Goal: Task Accomplishment & Management: Manage account settings

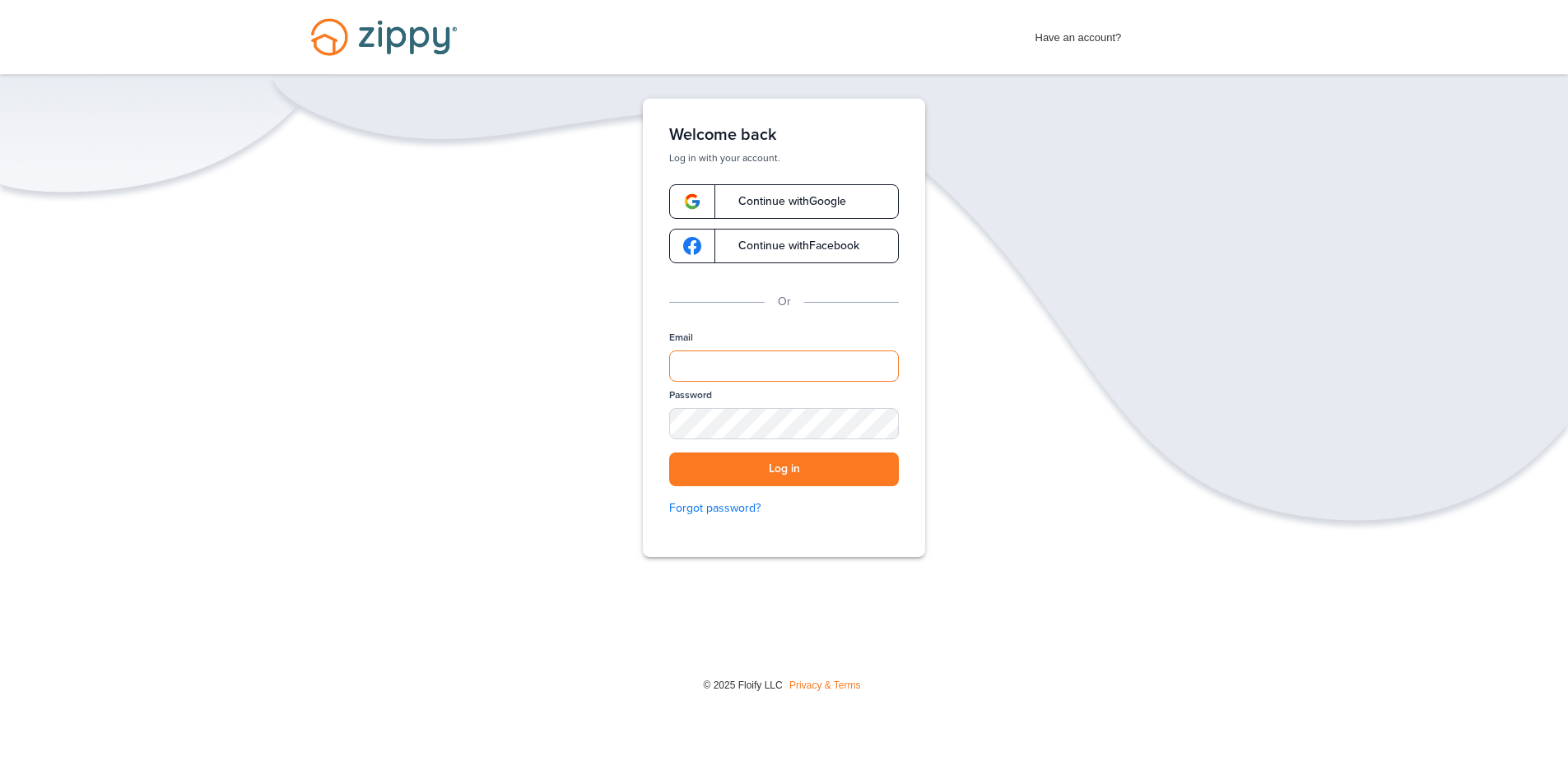
click at [727, 362] on input "Email" at bounding box center [784, 367] width 229 height 32
type input "**********"
click at [886, 430] on div "SHOW" at bounding box center [878, 425] width 37 height 16
click at [801, 474] on button "Log in" at bounding box center [784, 469] width 229 height 34
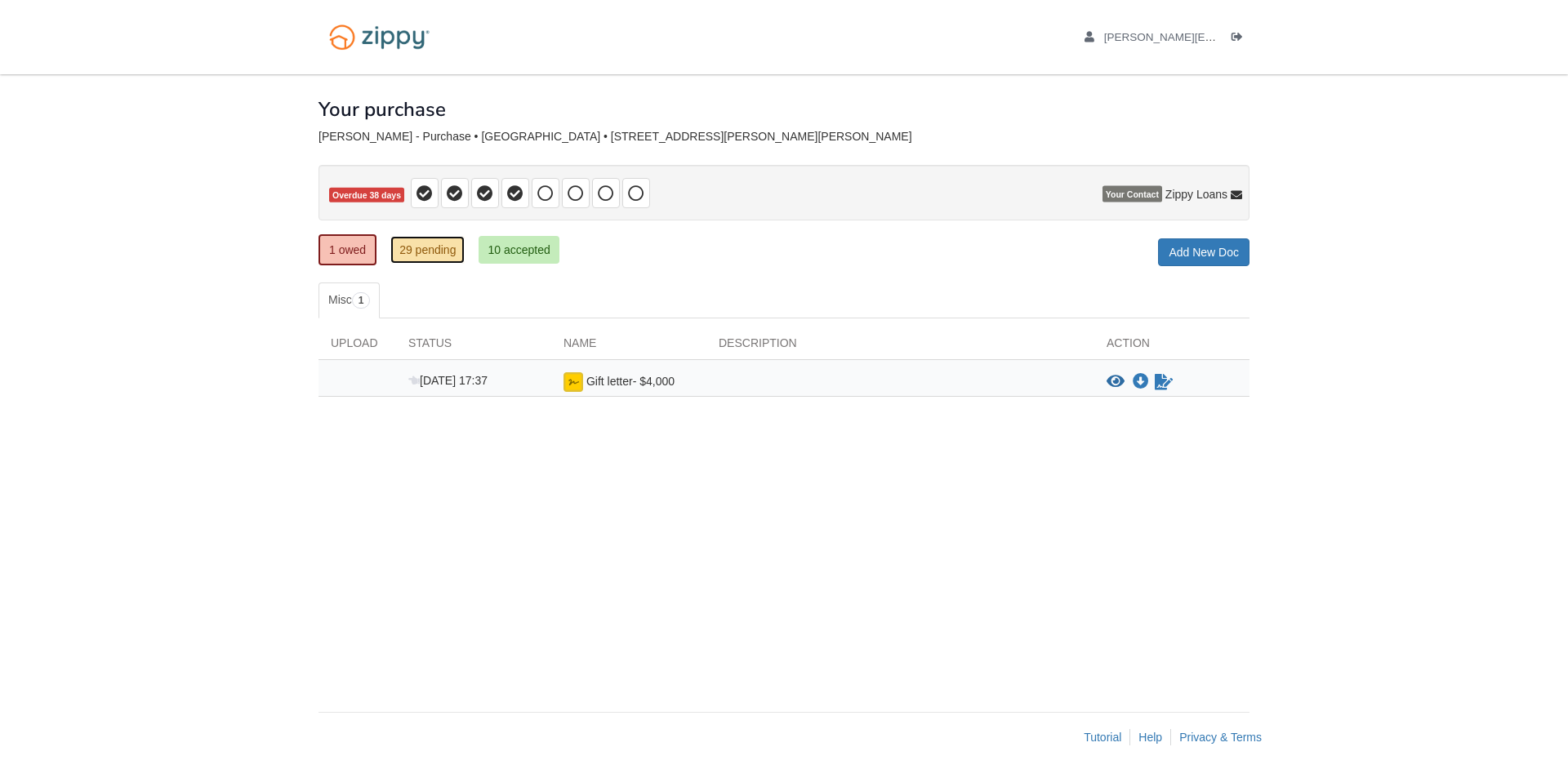
click at [436, 242] on link "29 pending" at bounding box center [427, 250] width 74 height 28
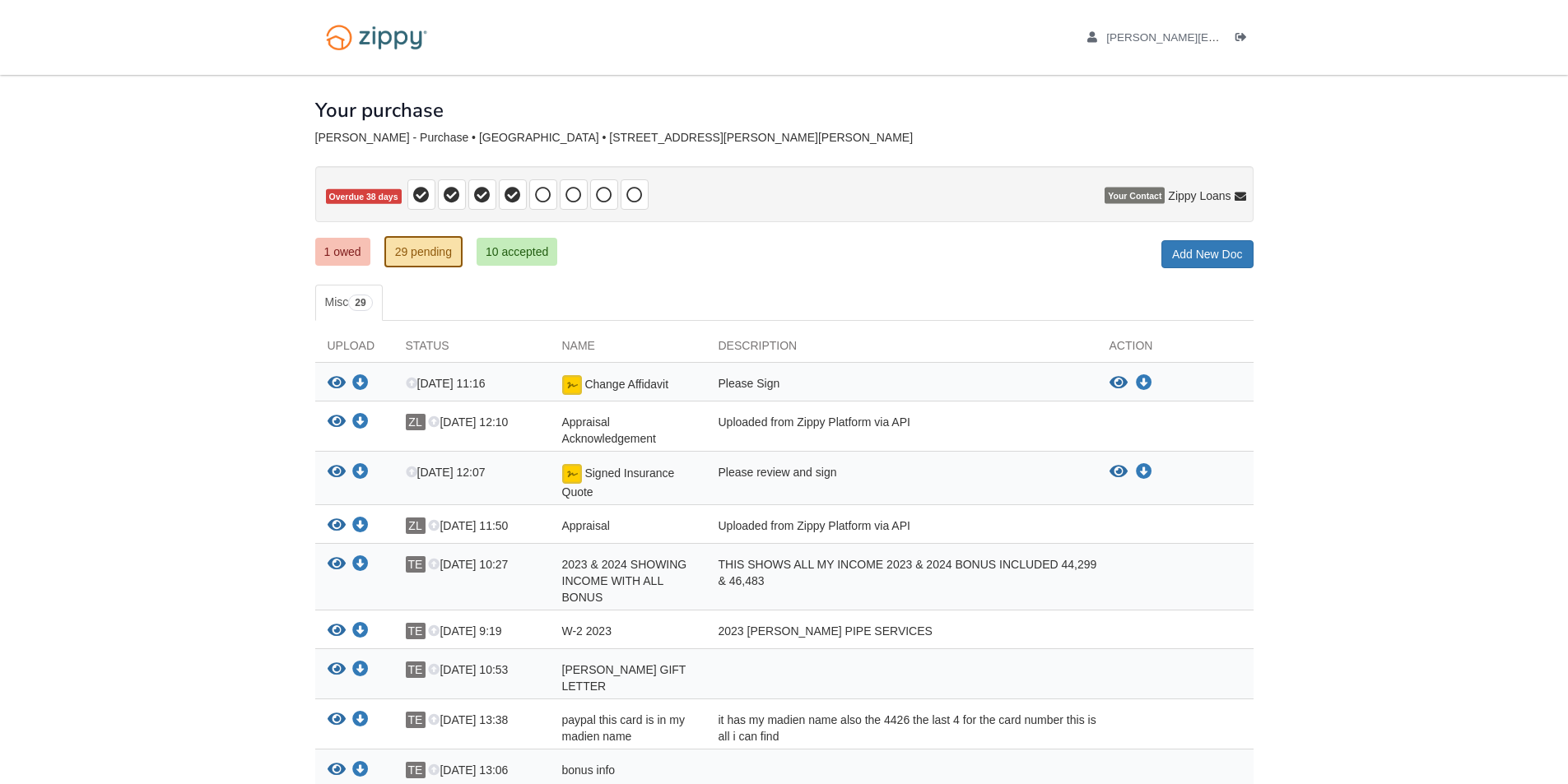
scroll to position [82, 0]
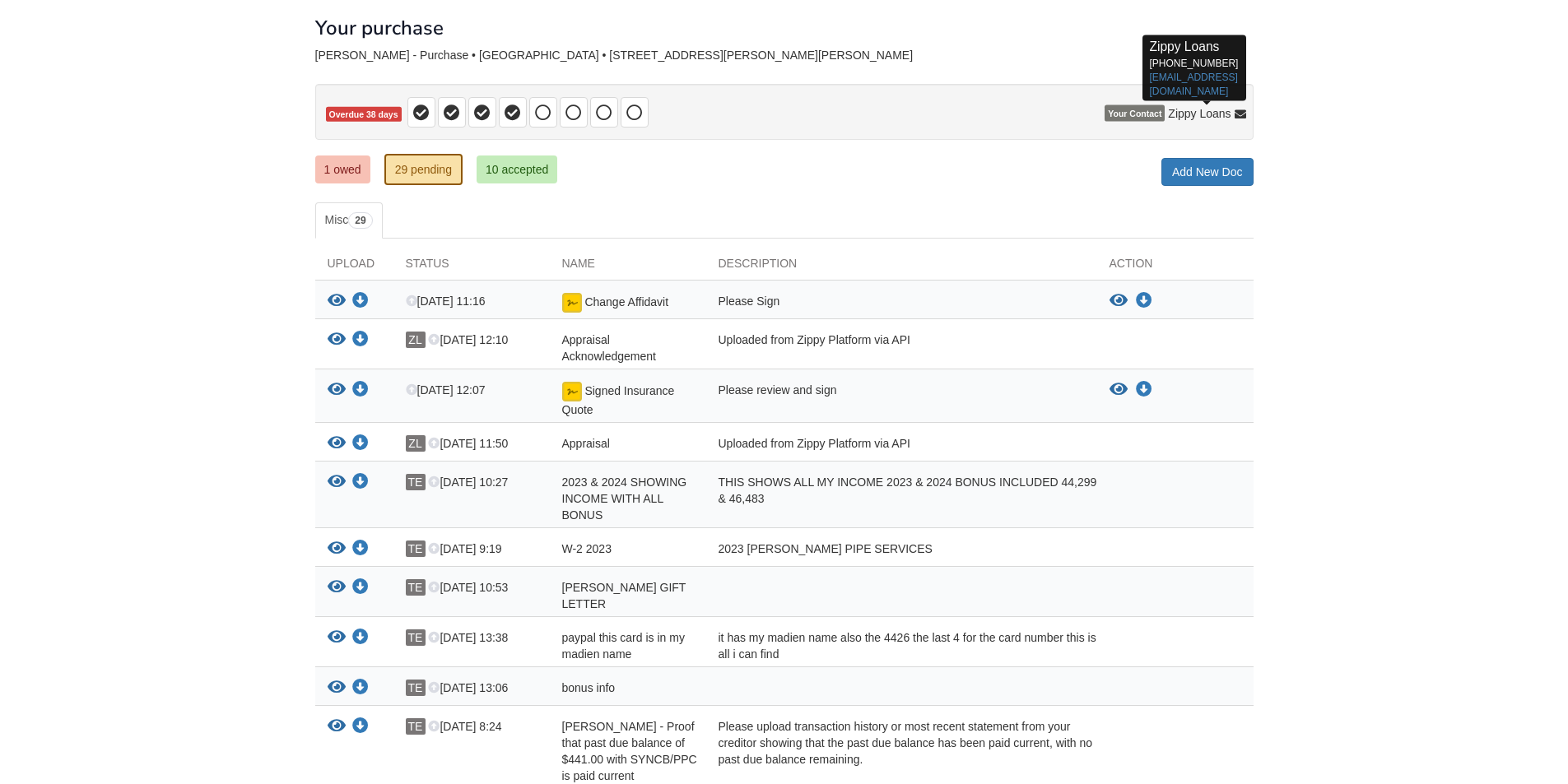
click at [1186, 110] on span "Zippy Loans" at bounding box center [1199, 114] width 62 height 17
click at [1242, 114] on icon at bounding box center [1240, 116] width 12 height 12
